Goal: Information Seeking & Learning: Learn about a topic

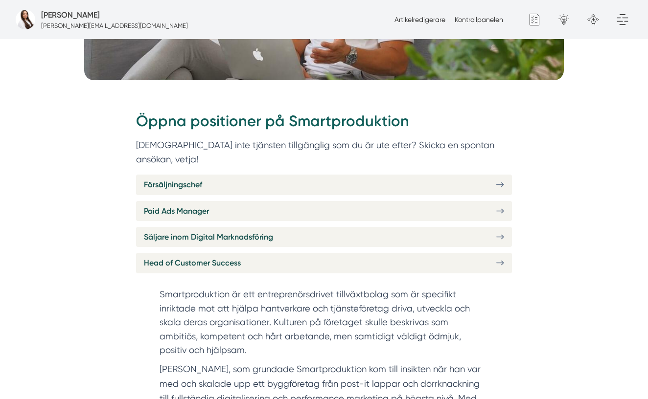
scroll to position [325, 0]
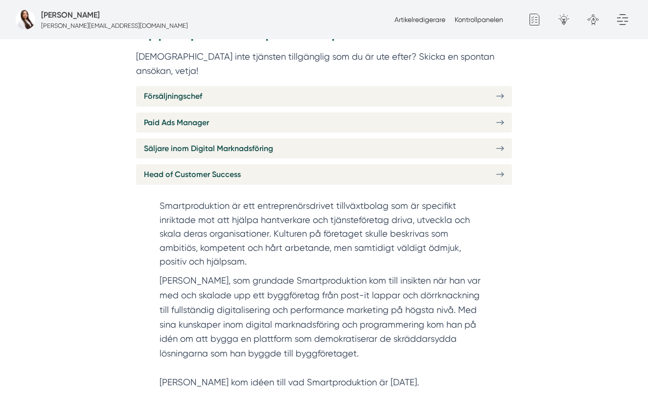
scroll to position [417, 0]
